Goal: Check status: Check status

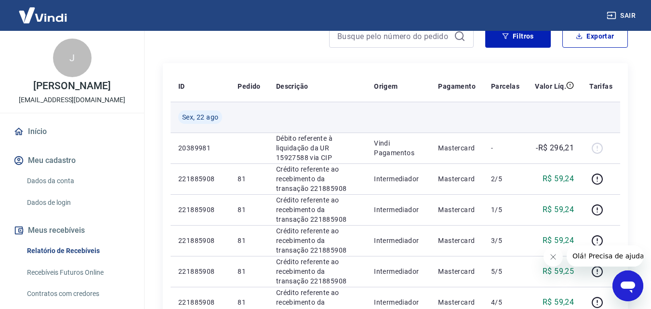
scroll to position [96, 0]
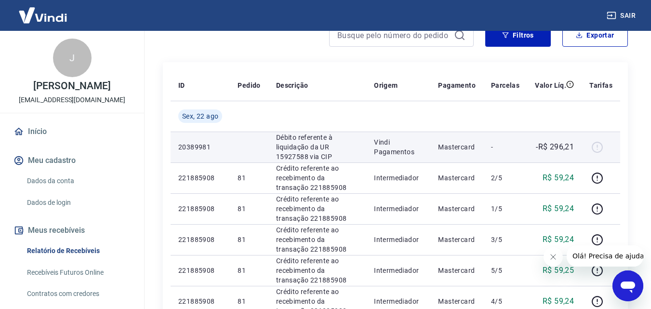
click at [603, 147] on div at bounding box center [600, 146] width 23 height 15
click at [597, 147] on div at bounding box center [600, 146] width 23 height 15
click at [282, 152] on p "Débito referente à liquidação da UR 15927588 via CIP" at bounding box center [317, 146] width 82 height 29
click at [206, 152] on td "20389981" at bounding box center [199, 146] width 59 height 31
